Goal: Information Seeking & Learning: Find specific fact

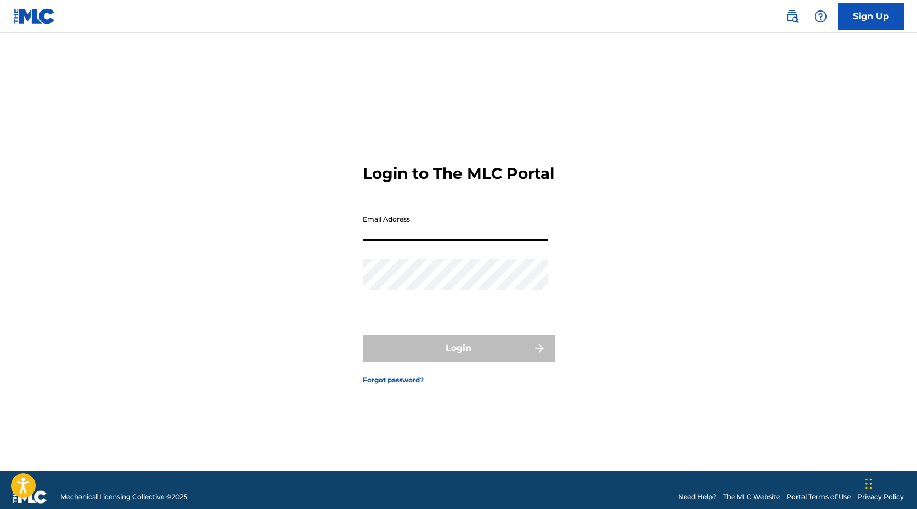
type input "[EMAIL_ADDRESS][DOMAIN_NAME]"
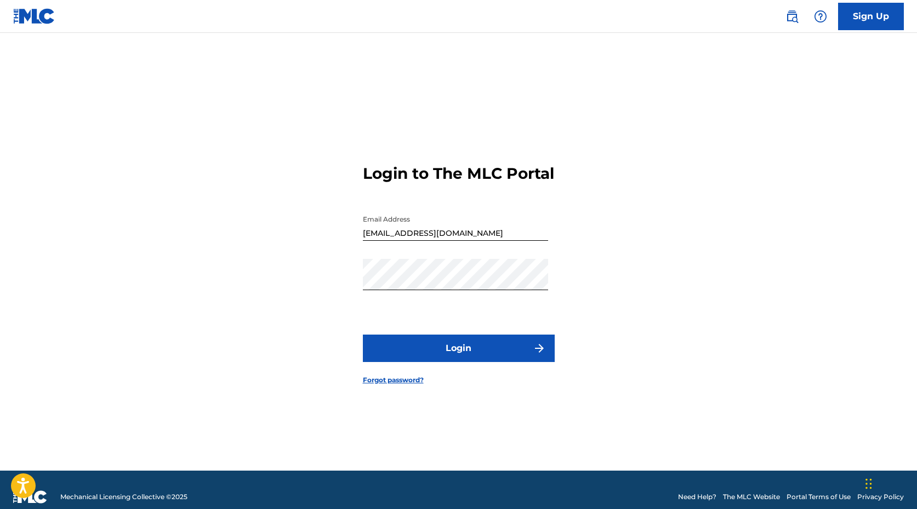
click at [509, 362] on button "Login" at bounding box center [459, 347] width 192 height 27
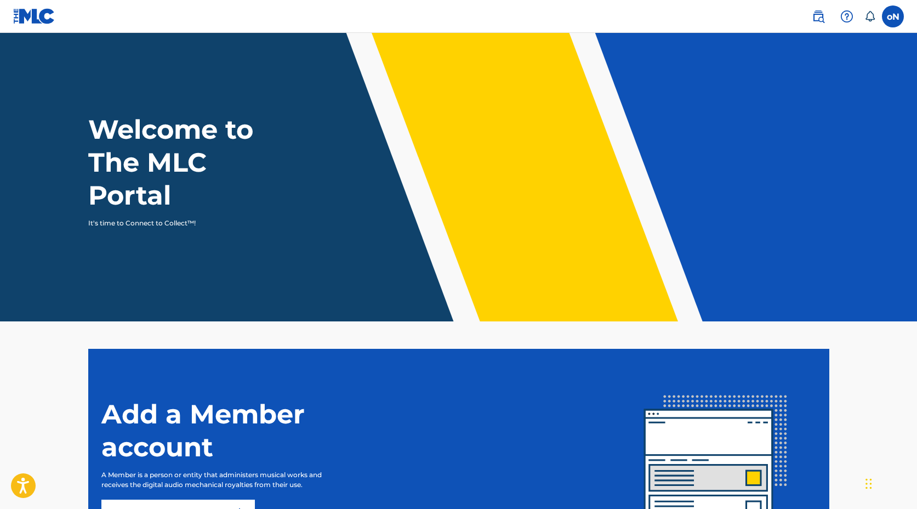
click at [819, 7] on link at bounding box center [819, 16] width 22 height 22
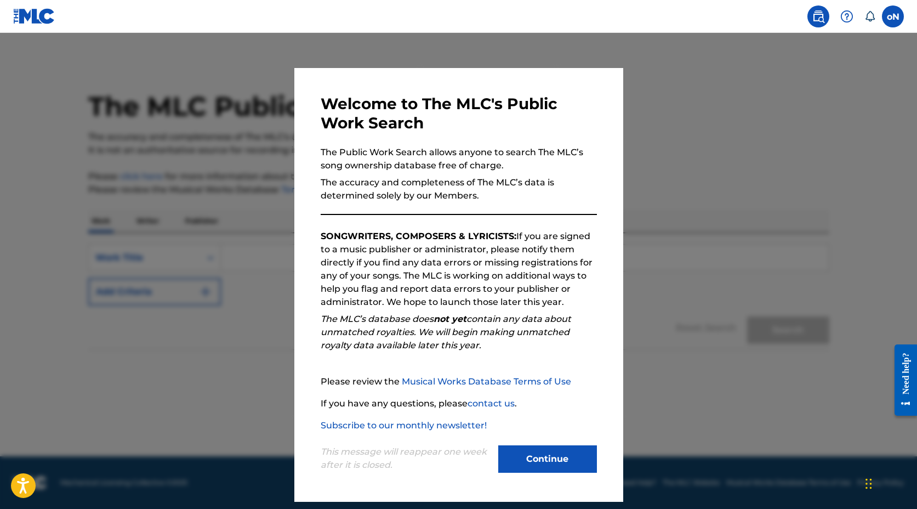
click at [545, 451] on button "Continue" at bounding box center [547, 458] width 99 height 27
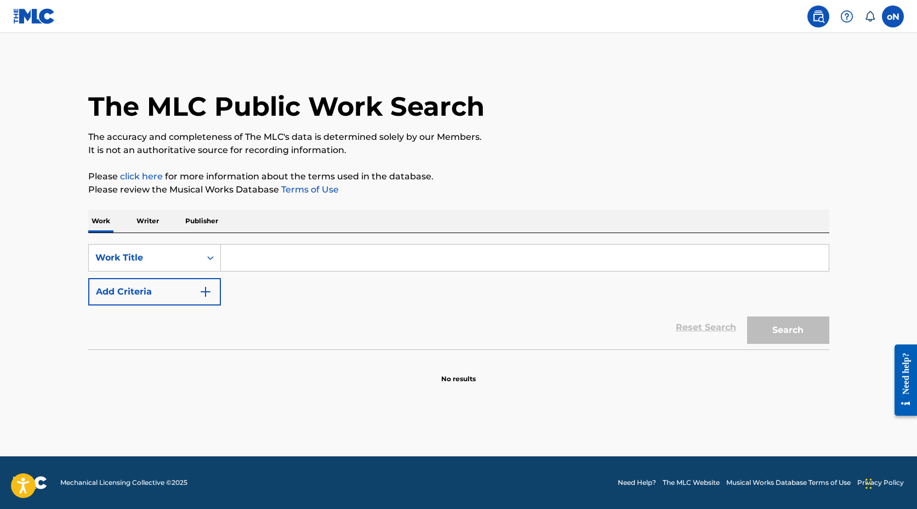
click at [292, 269] on input "Search Form" at bounding box center [525, 258] width 608 height 26
click at [149, 216] on p "Writer" at bounding box center [147, 220] width 29 height 23
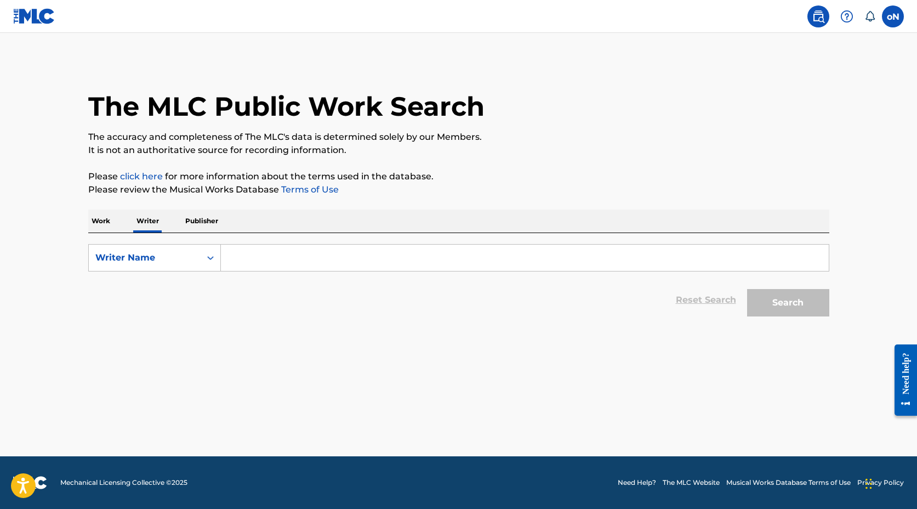
click at [266, 256] on input "Search Form" at bounding box center [525, 258] width 608 height 26
click at [247, 259] on input "Search Form" at bounding box center [525, 258] width 608 height 26
type input "t"
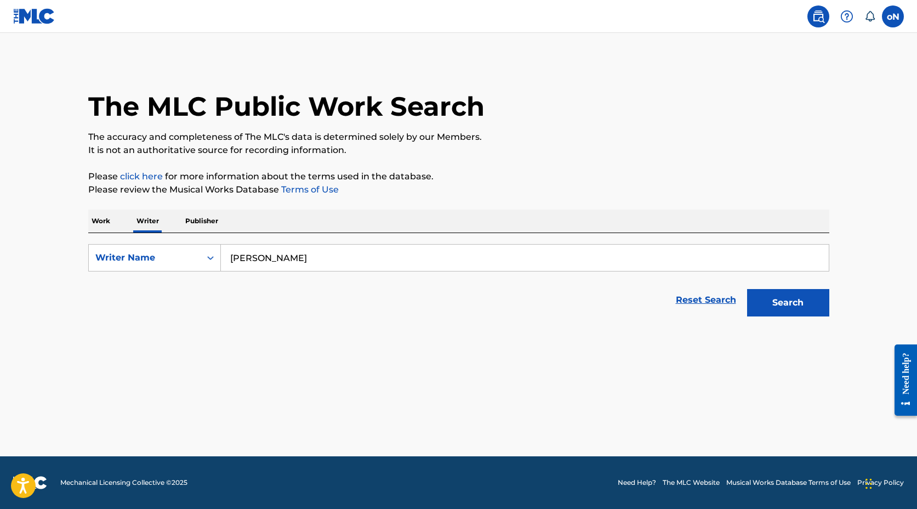
type input "[PERSON_NAME]"
click at [797, 309] on button "Search" at bounding box center [788, 302] width 82 height 27
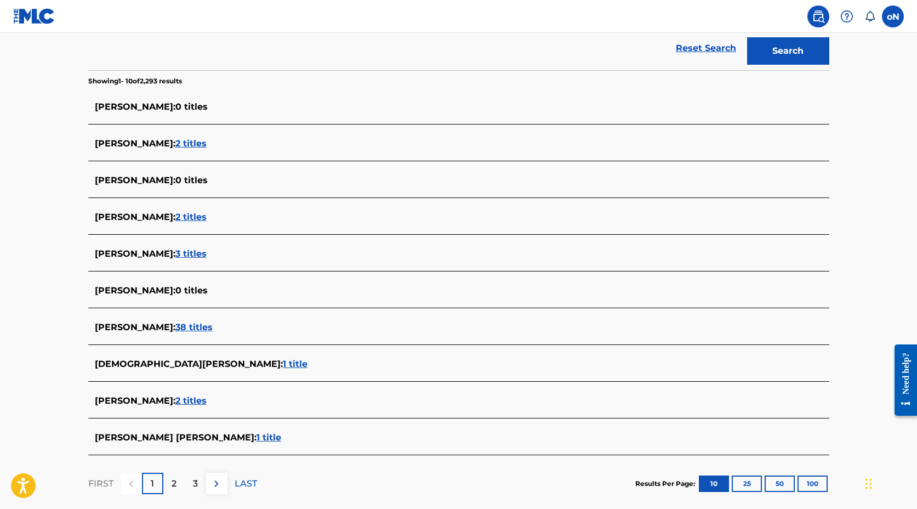
scroll to position [259, 0]
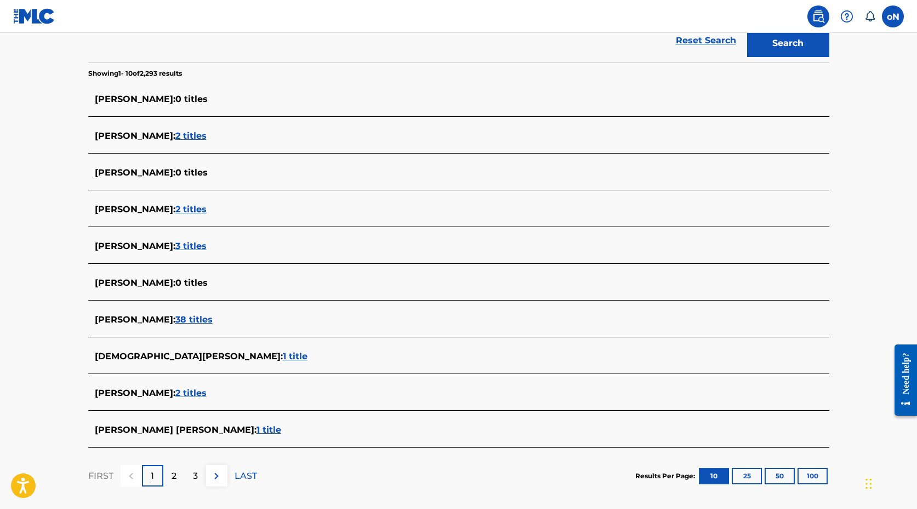
click at [172, 474] on p "2" at bounding box center [174, 475] width 5 height 13
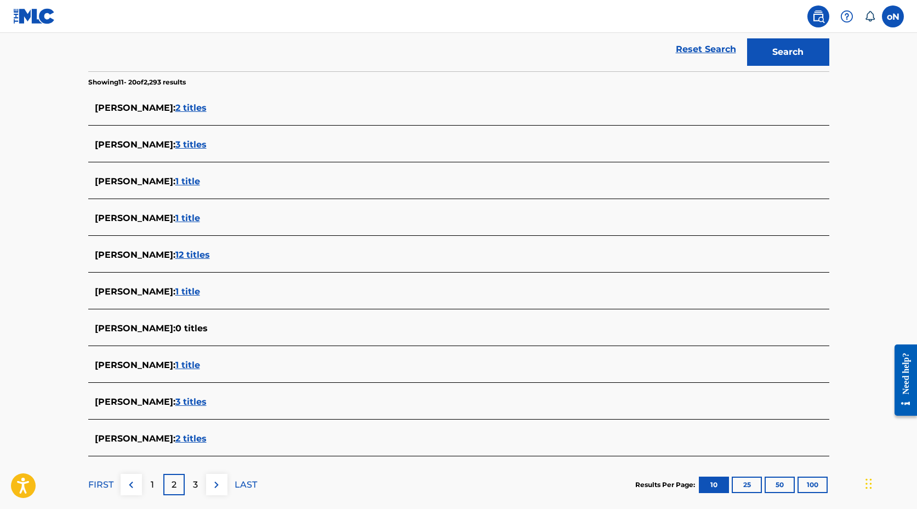
scroll to position [254, 0]
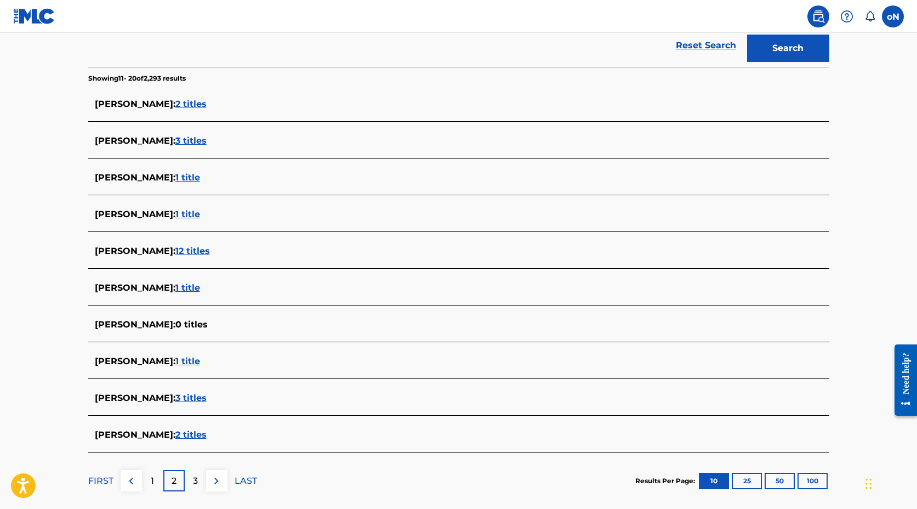
click at [225, 481] on button at bounding box center [216, 480] width 21 height 21
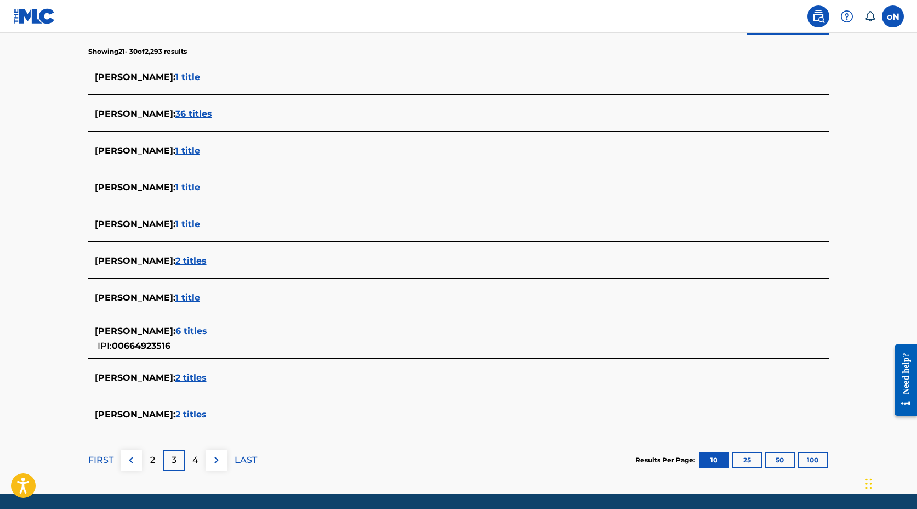
scroll to position [283, 0]
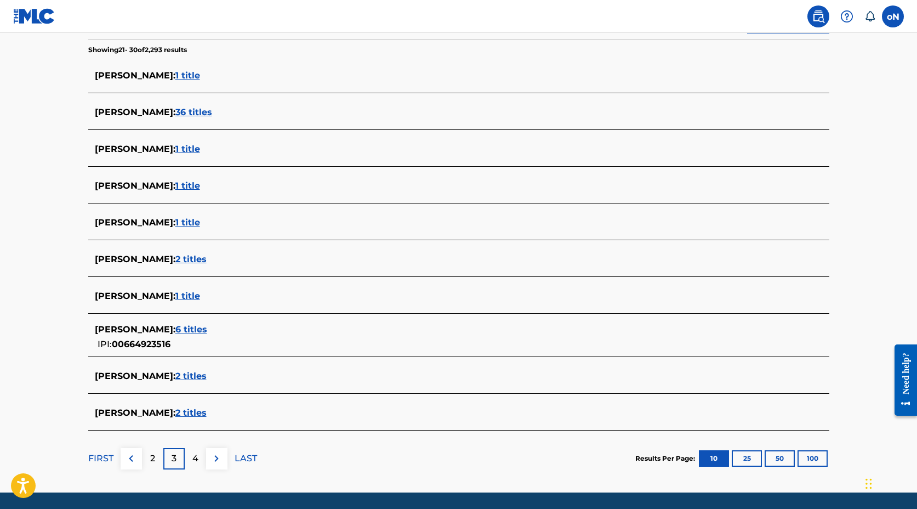
click at [217, 463] on img at bounding box center [216, 458] width 13 height 13
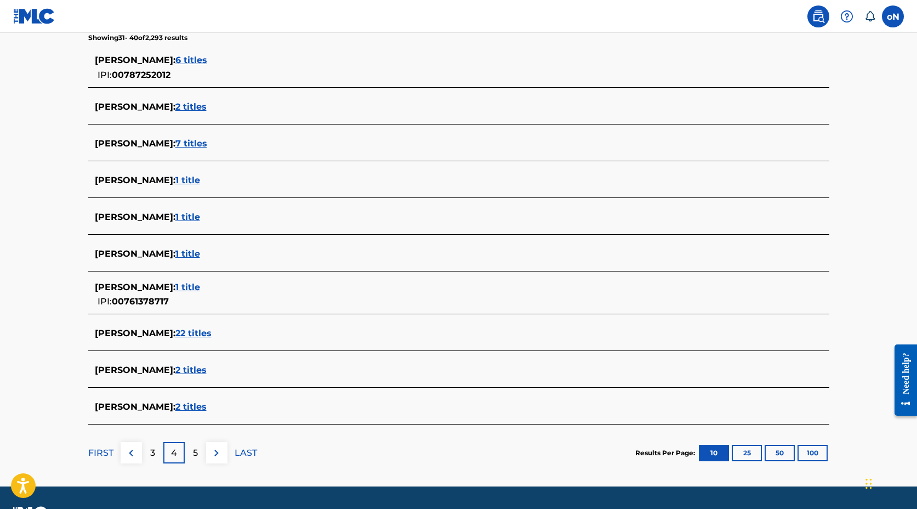
scroll to position [325, 0]
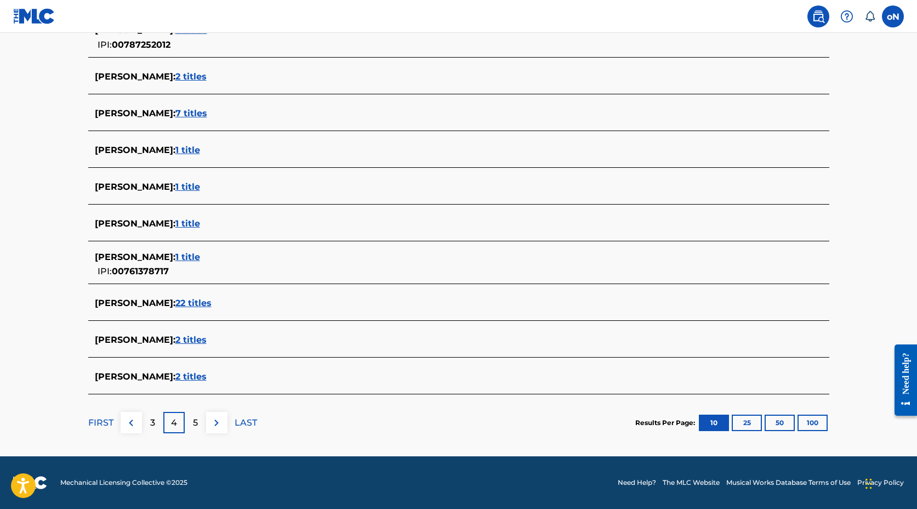
click at [212, 416] on img at bounding box center [216, 422] width 13 height 13
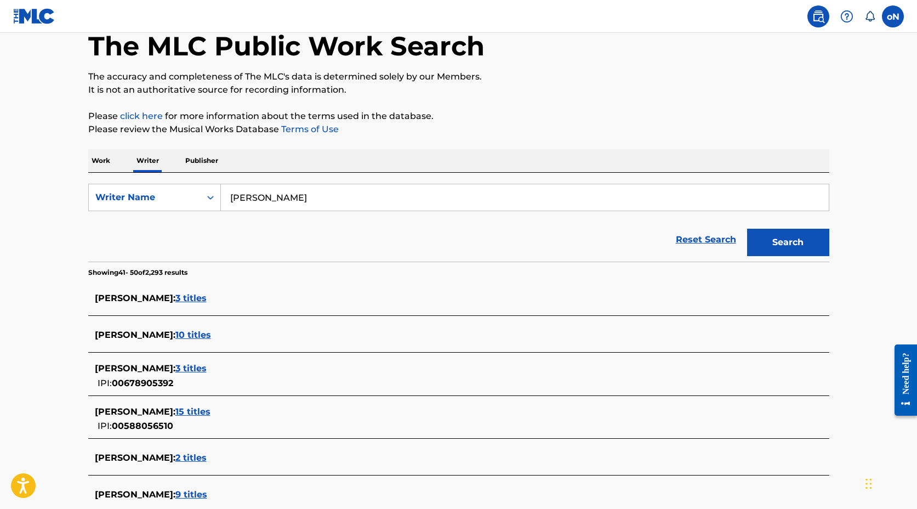
scroll to position [0, 0]
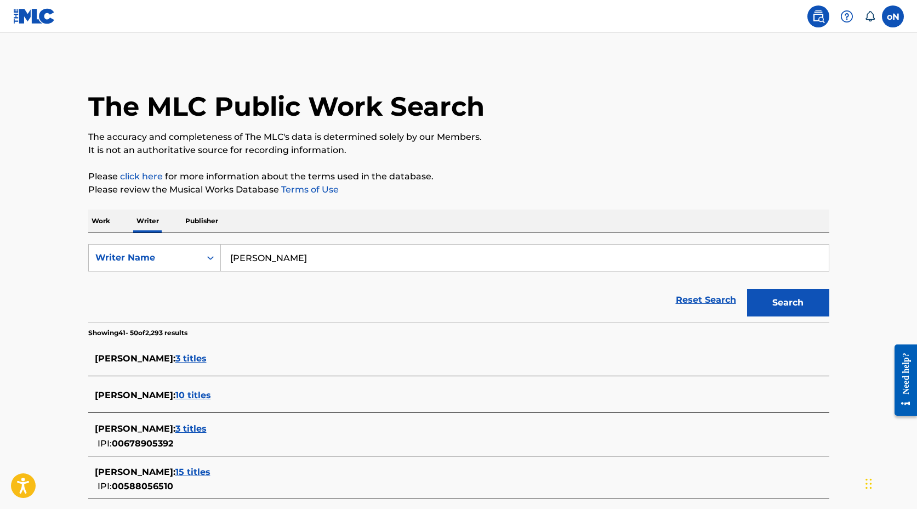
drag, startPoint x: 321, startPoint y: 255, endPoint x: 213, endPoint y: 241, distance: 109.5
click at [213, 241] on div "SearchWithCriteria2d076556-6d95-4631-a14e-ea40c3333da0 Writer Name [PERSON_NAME…" at bounding box center [458, 277] width 741 height 89
